Goal: Task Accomplishment & Management: Complete application form

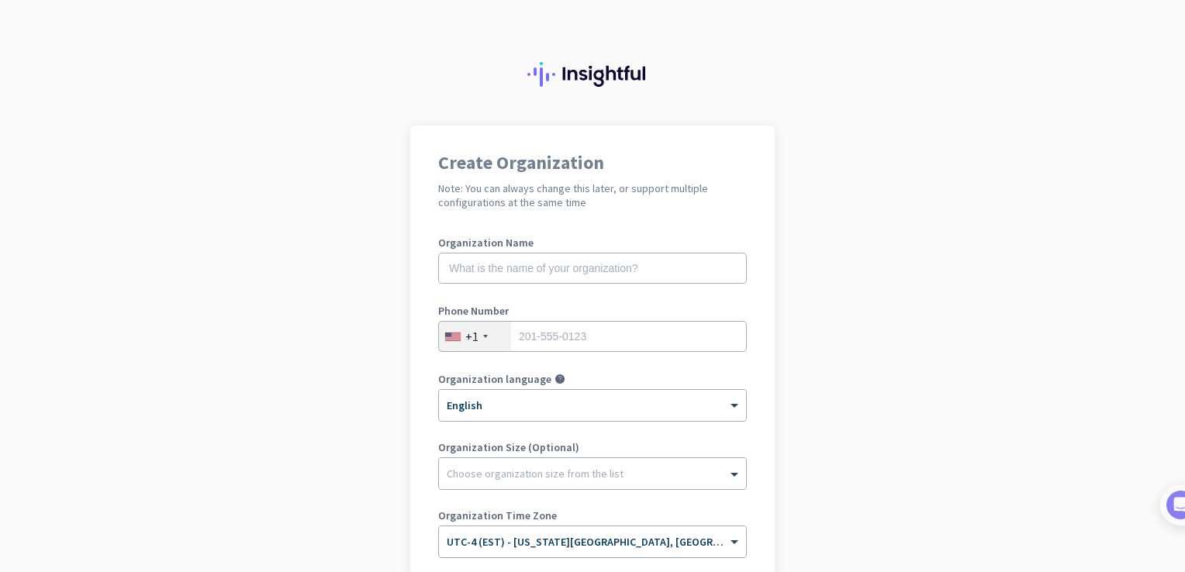
scroll to position [224, 0]
click at [537, 268] on input "text" at bounding box center [592, 268] width 309 height 31
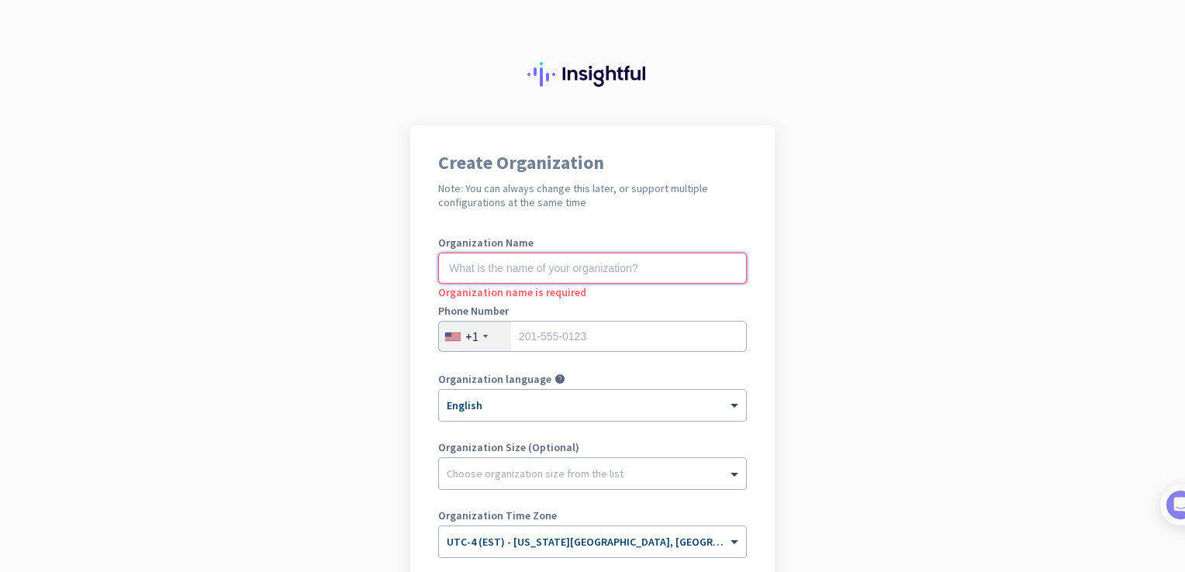
click at [512, 272] on input "text" at bounding box center [592, 268] width 309 height 31
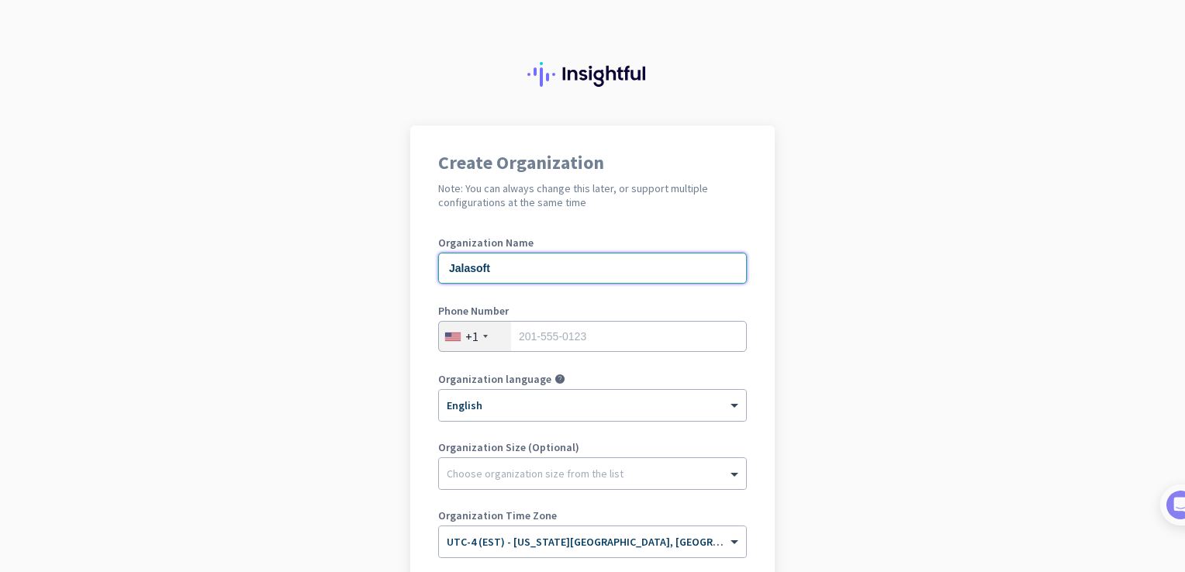
type input "Jalasoft"
click at [488, 338] on div "+1" at bounding box center [475, 336] width 72 height 29
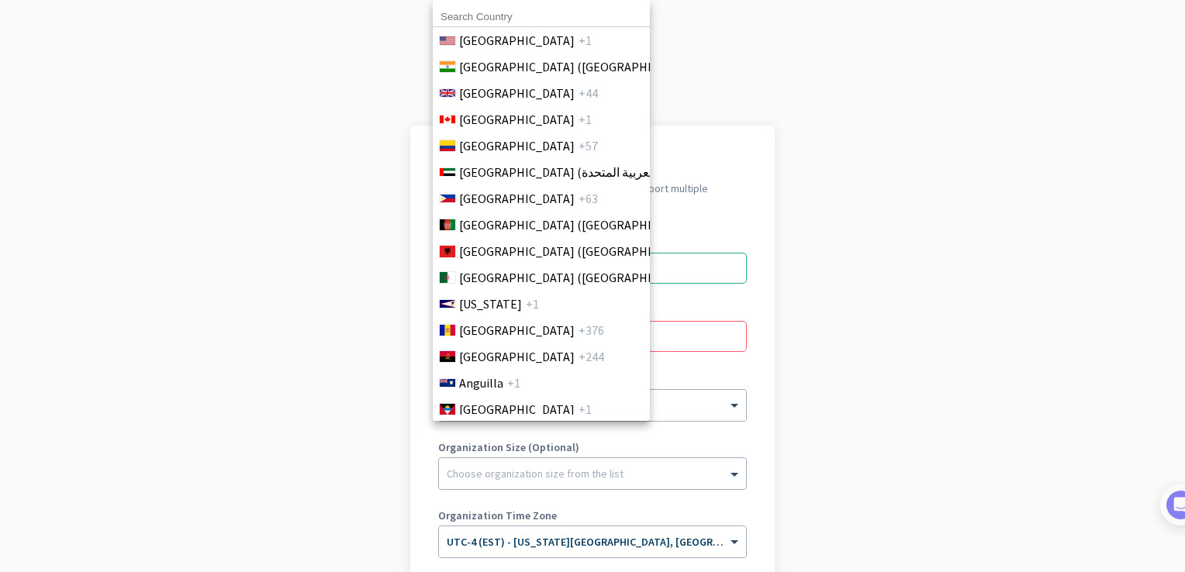
click at [502, 21] on input at bounding box center [541, 17] width 217 height 20
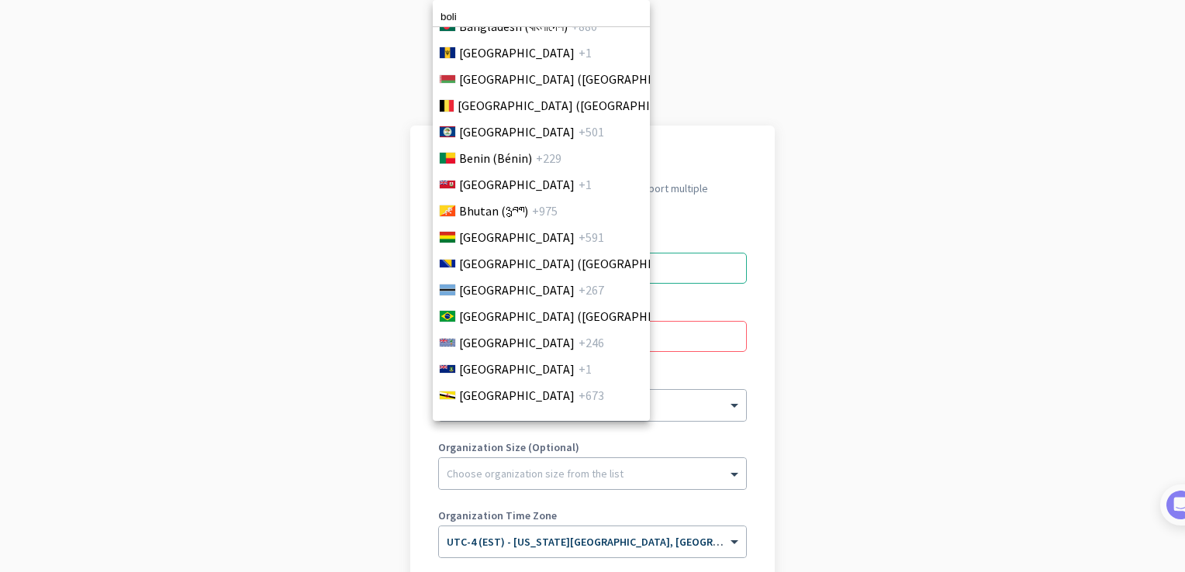
scroll to position [642, 0]
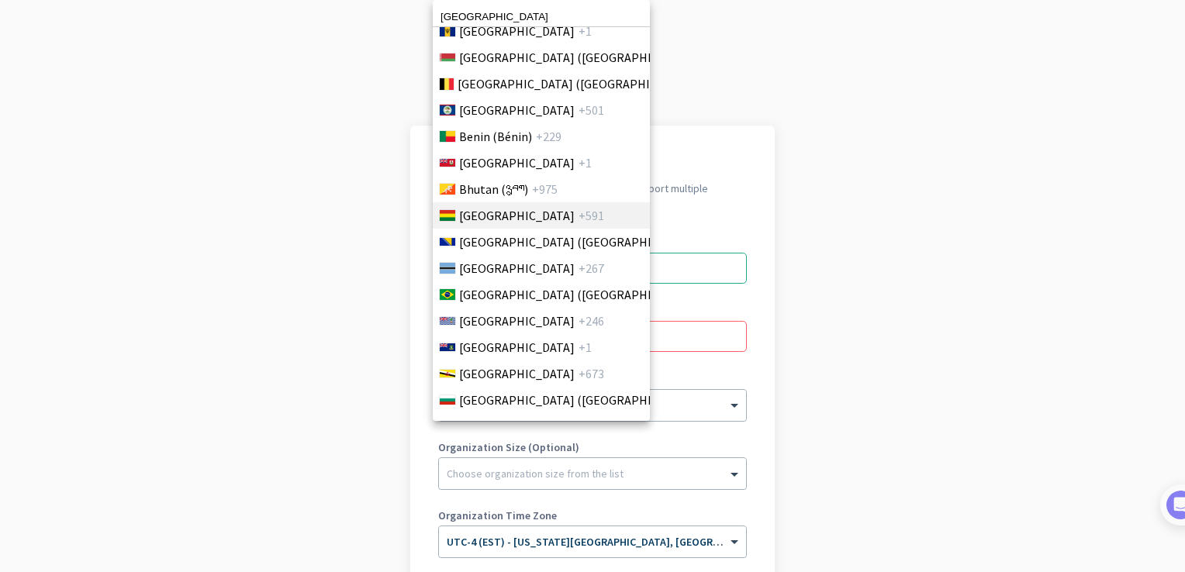
type input "bolivia"
click at [495, 209] on li "Bolivia +591" at bounding box center [541, 215] width 218 height 26
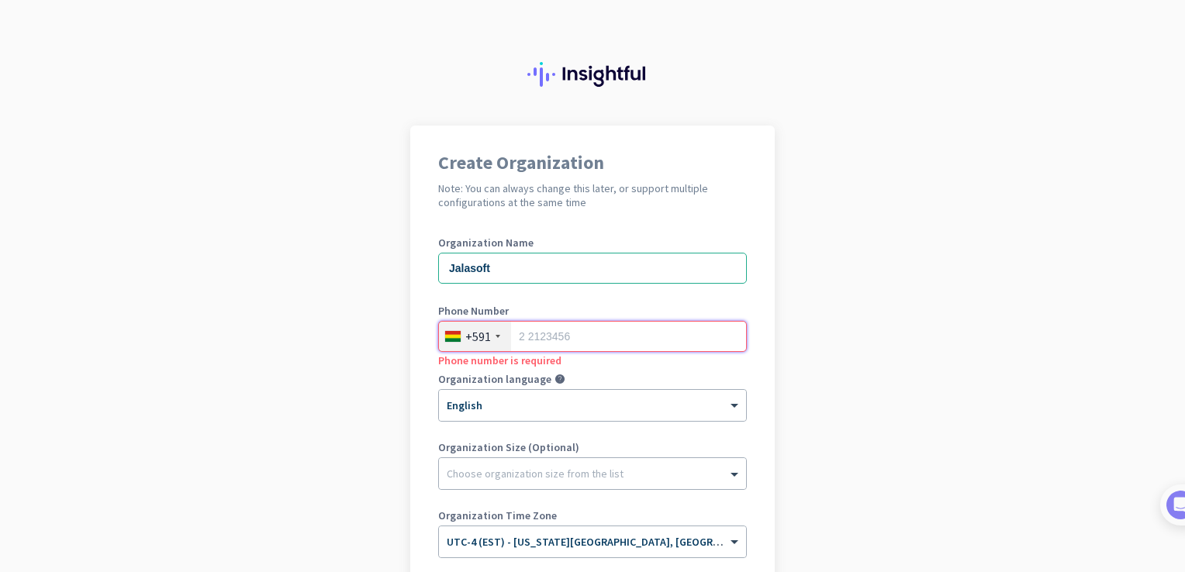
click at [564, 323] on input "tel" at bounding box center [592, 336] width 309 height 31
type input "69121152"
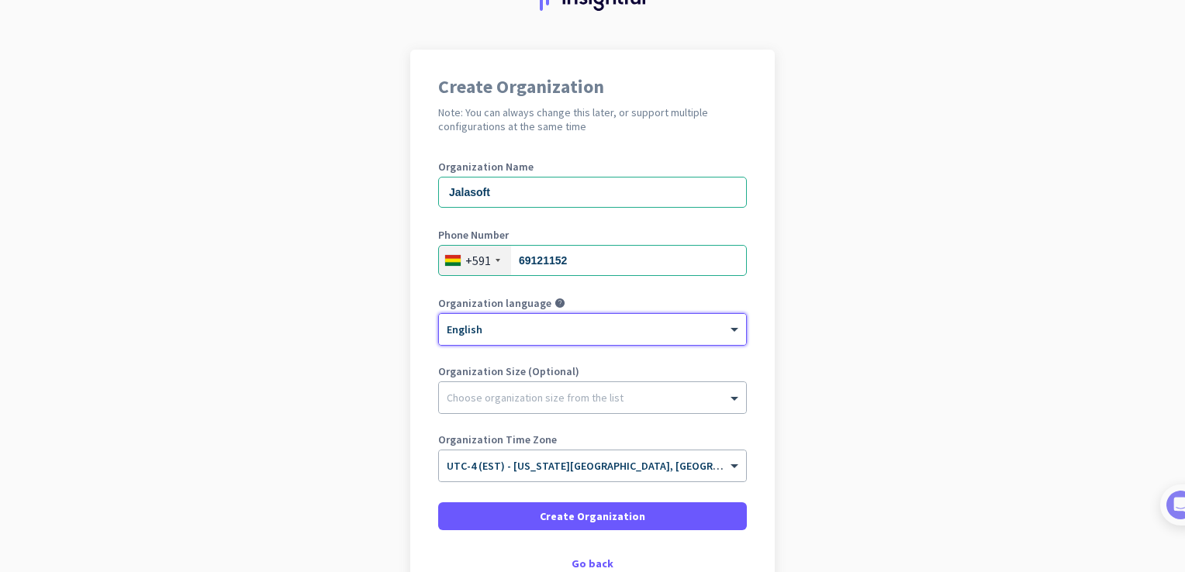
scroll to position [155, 0]
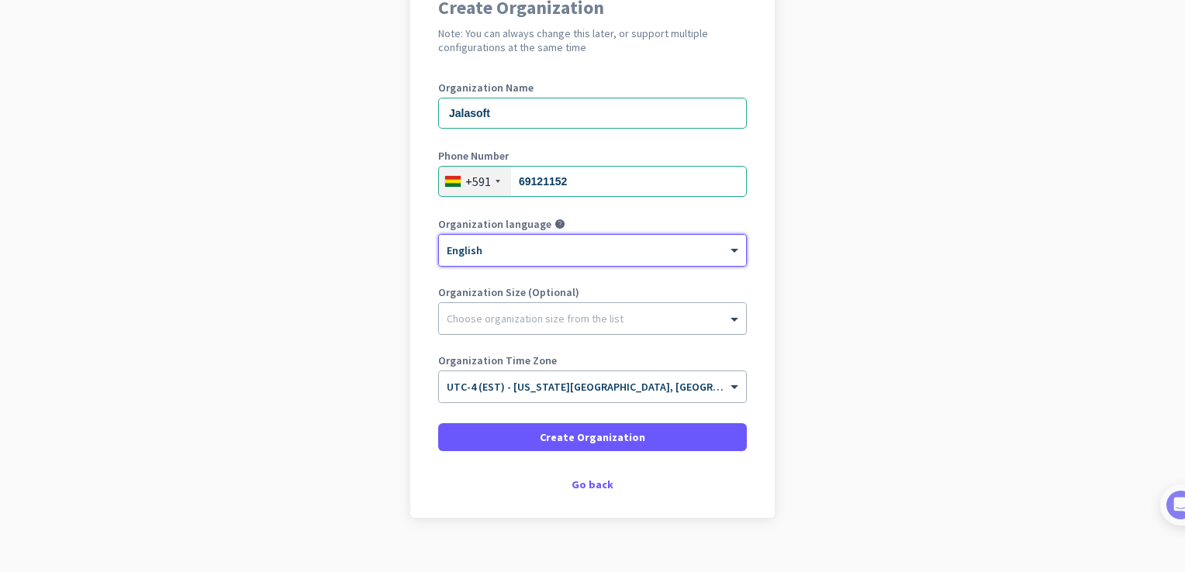
click at [544, 315] on div at bounding box center [592, 315] width 307 height 16
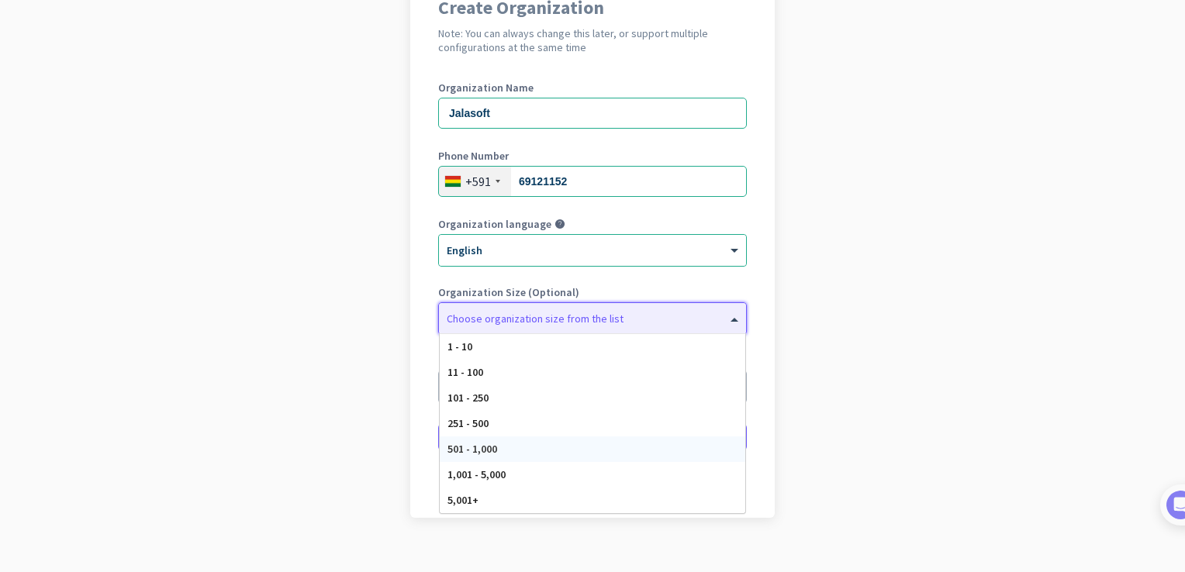
click at [479, 455] on div "501 - 1,000" at bounding box center [593, 450] width 306 height 26
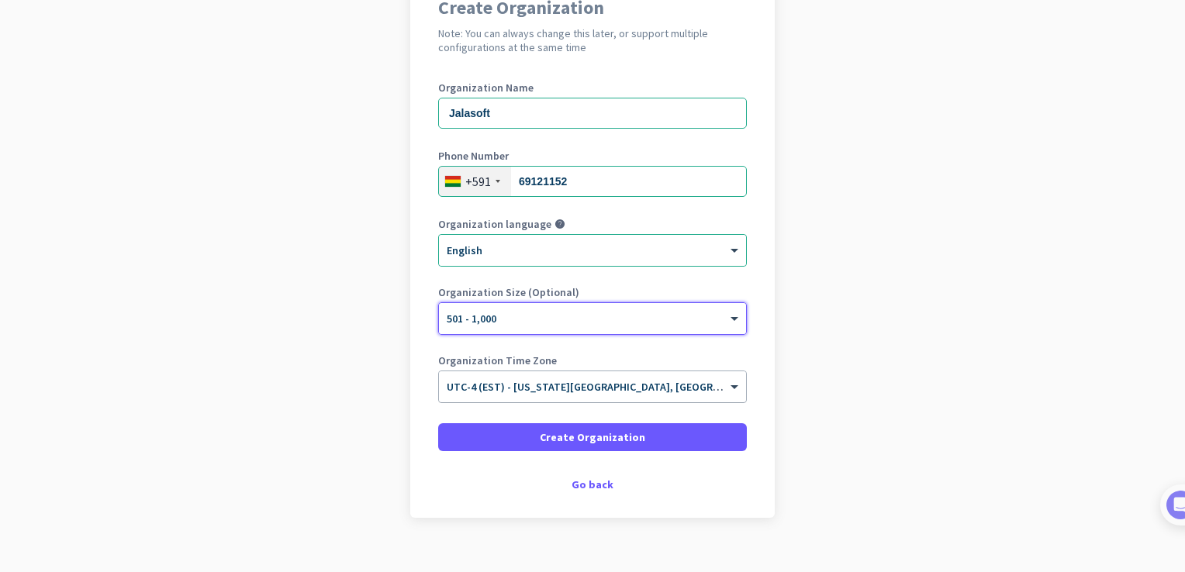
click at [612, 389] on span "UTC-4 (EST) - [US_STATE][GEOGRAPHIC_DATA], [GEOGRAPHIC_DATA], [GEOGRAPHIC_DATA]…" at bounding box center [717, 387] width 540 height 14
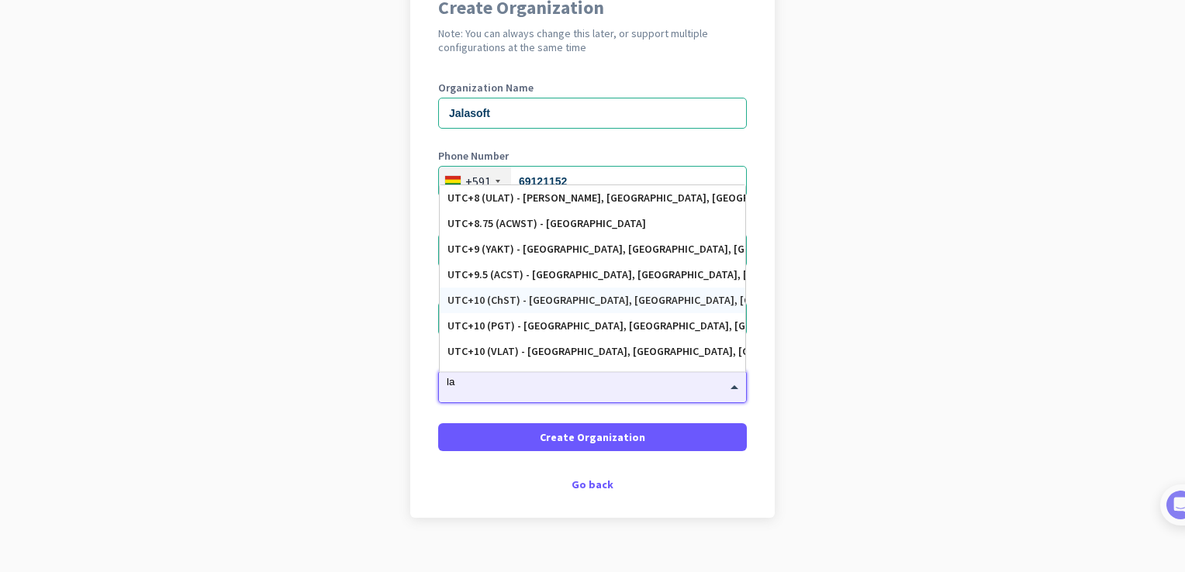
scroll to position [0, 0]
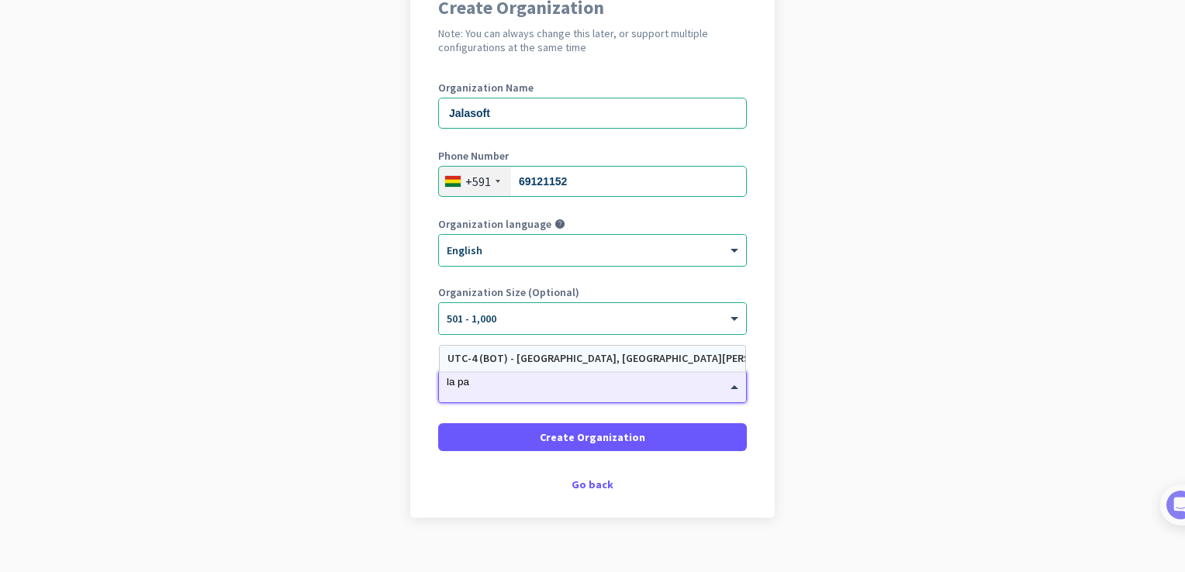
type input "la paz"
click at [604, 352] on div "UTC-4 (BOT) - La Paz, Santa Cruz de la Sierra, Cochabamba, Sucre" at bounding box center [593, 358] width 290 height 13
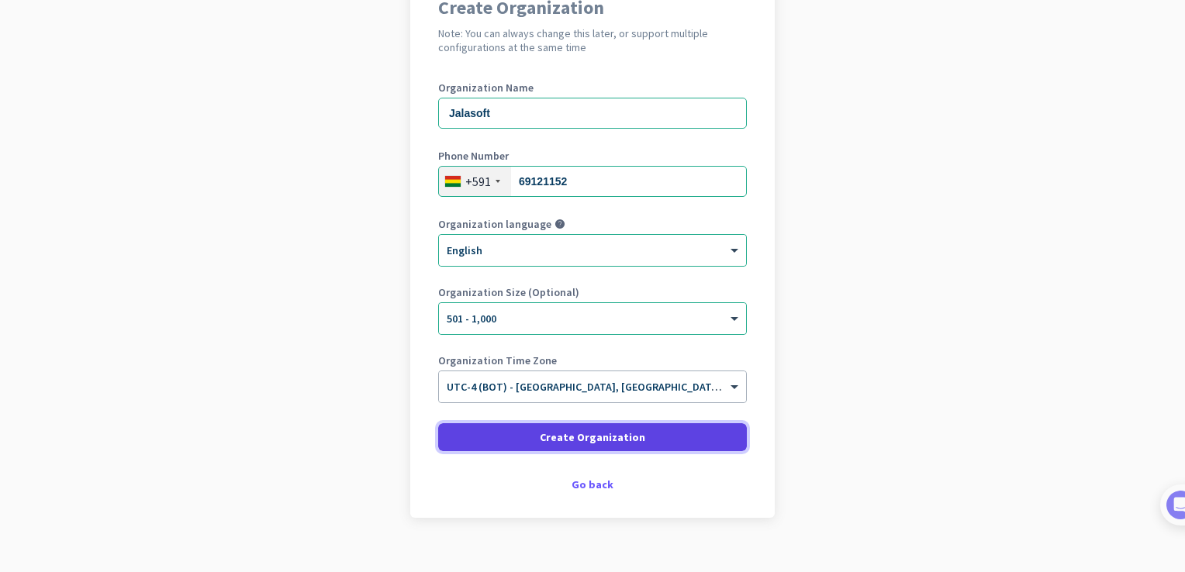
click at [582, 441] on span "Create Organization" at bounding box center [592, 438] width 105 height 16
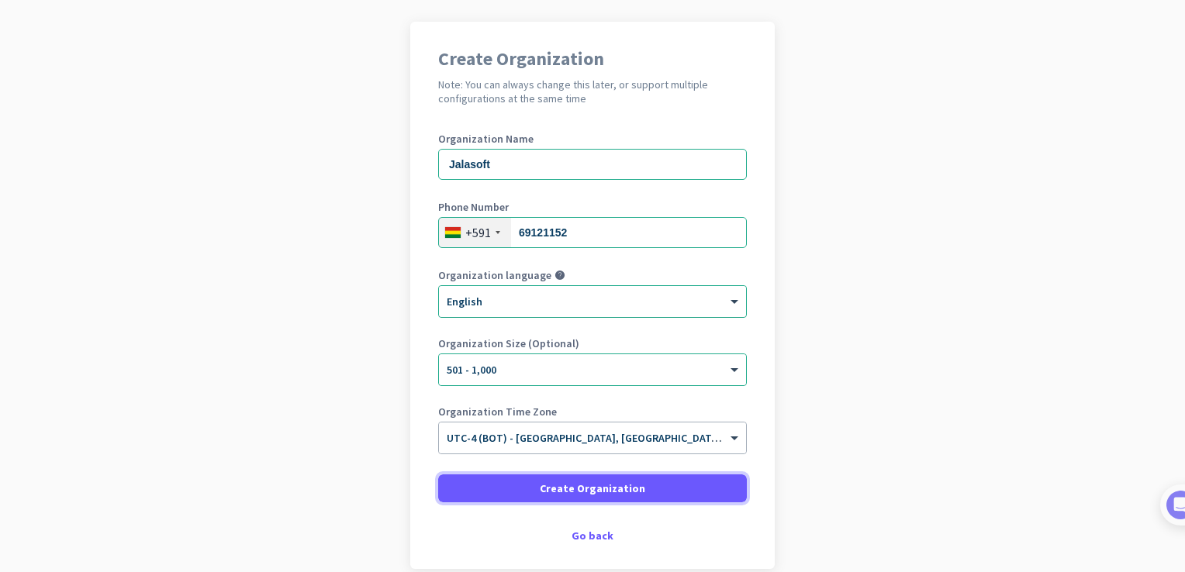
scroll to position [78, 0]
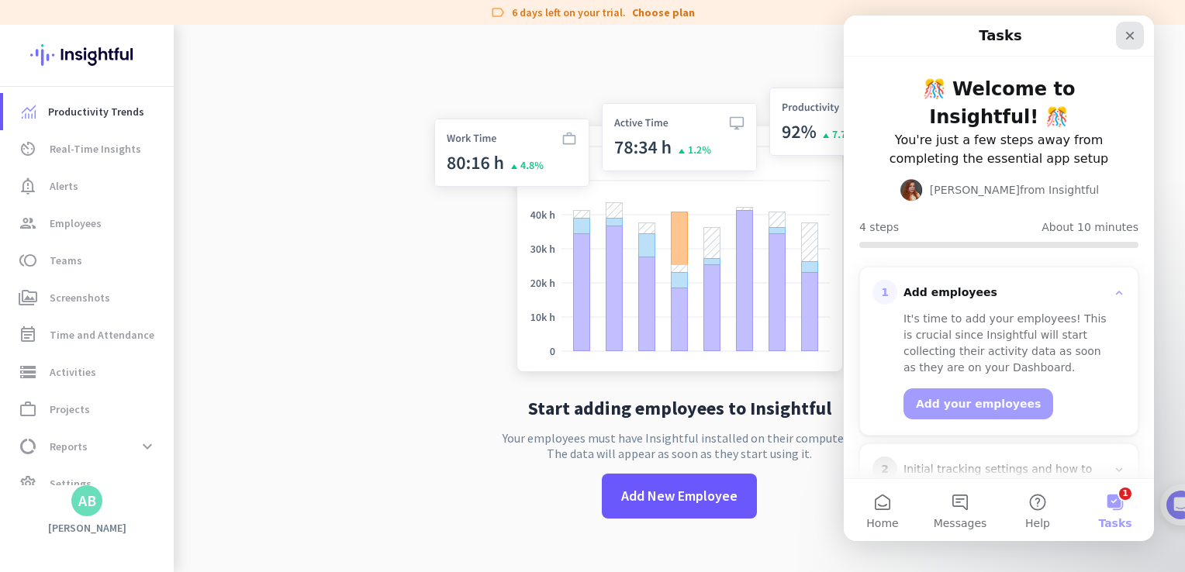
click at [1126, 33] on icon "Close" at bounding box center [1130, 36] width 9 height 9
